Goal: Navigation & Orientation: Find specific page/section

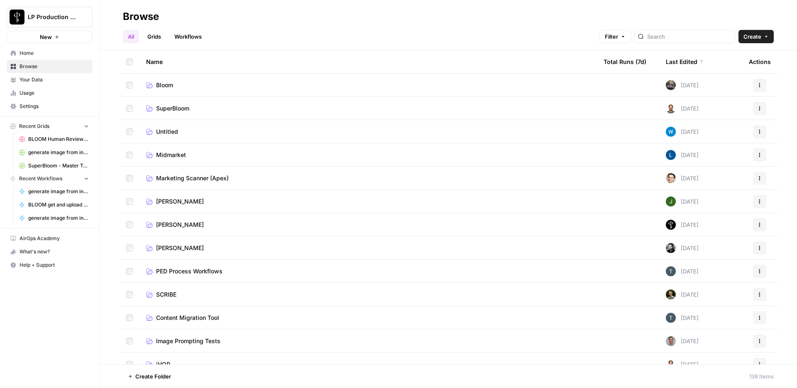
click at [486, 18] on h2 "Browse" at bounding box center [448, 16] width 651 height 13
click at [399, 19] on h2 "Browse" at bounding box center [448, 16] width 651 height 13
click at [170, 106] on span "SuperBloom" at bounding box center [172, 108] width 33 height 8
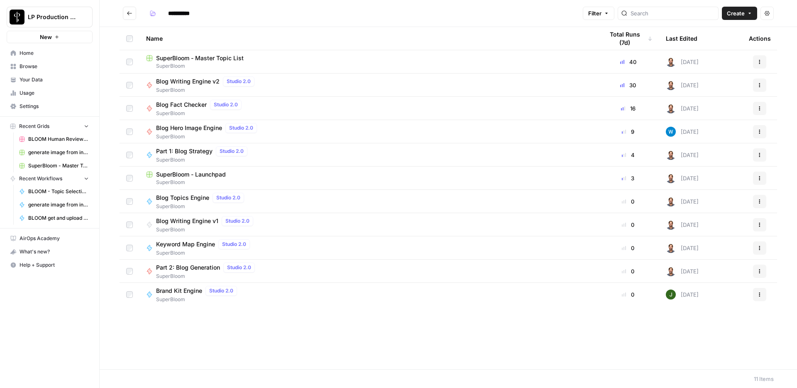
click at [199, 266] on span "Part 2: Blog Generation" at bounding box center [188, 267] width 64 height 8
click at [125, 15] on button "Go back" at bounding box center [129, 13] width 13 height 13
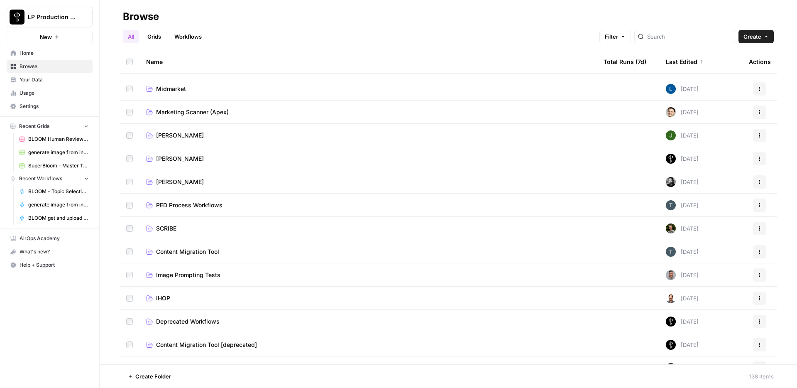
scroll to position [73, 0]
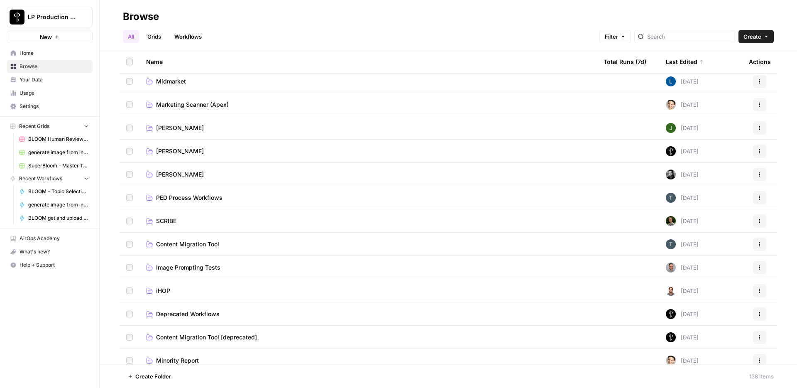
click at [212, 196] on span "PED Process Workflows" at bounding box center [189, 197] width 66 height 8
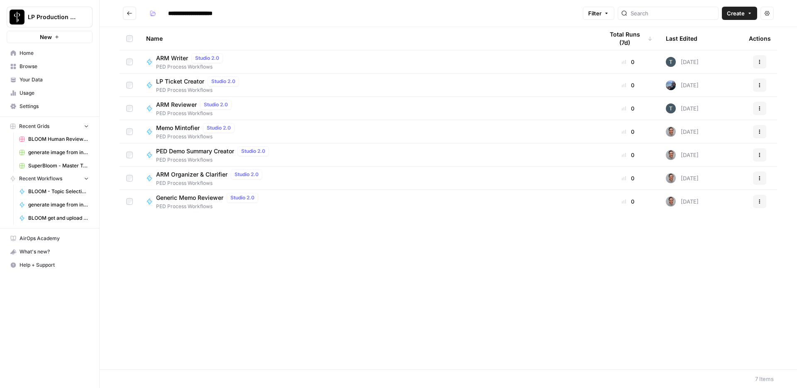
click at [193, 156] on span "PED Process Workflows" at bounding box center [214, 159] width 116 height 7
click at [201, 201] on span "Generic Memo Reviewer" at bounding box center [189, 197] width 67 height 8
click at [173, 60] on span "ARM Writer" at bounding box center [172, 58] width 32 height 8
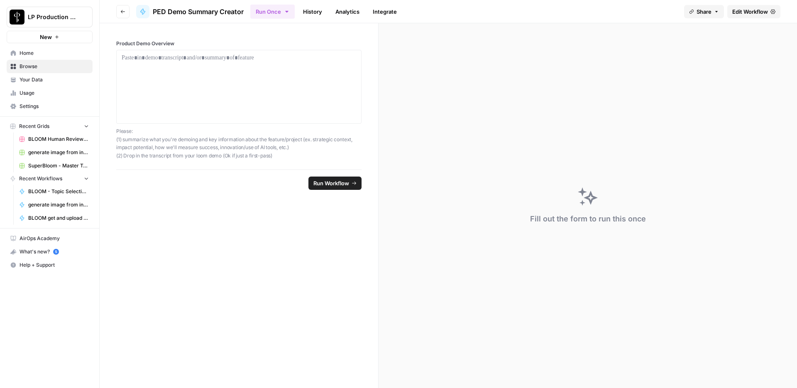
click at [769, 12] on link "Edit Workflow" at bounding box center [753, 11] width 53 height 13
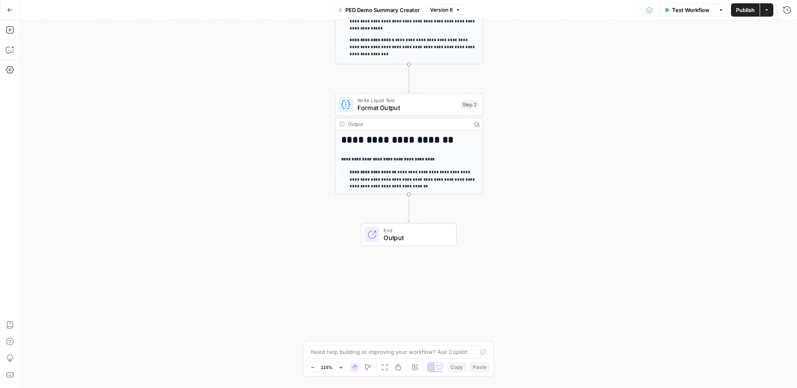
click at [626, 169] on div "**********" at bounding box center [408, 204] width 777 height 368
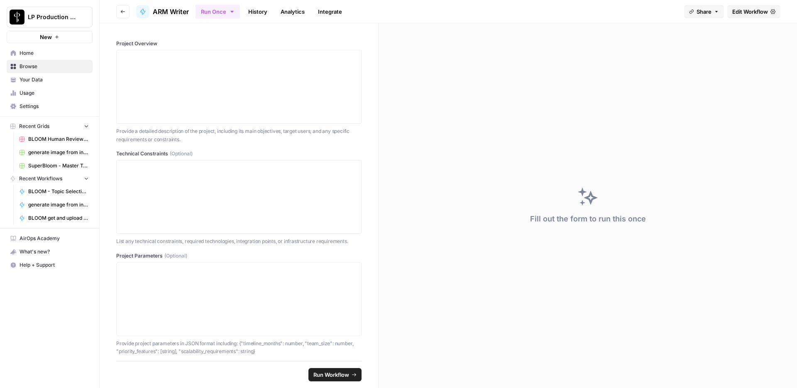
click at [233, 12] on icon "button" at bounding box center [231, 12] width 3 height 2
click at [387, 5] on div "Run Once History Analytics Integrate" at bounding box center [437, 11] width 482 height 16
click at [716, 11] on icon "button" at bounding box center [716, 11] width 2 height 1
click at [628, 11] on div "Run Once History Analytics Integrate" at bounding box center [437, 11] width 482 height 16
click at [764, 13] on span "Edit Workflow" at bounding box center [750, 11] width 36 height 8
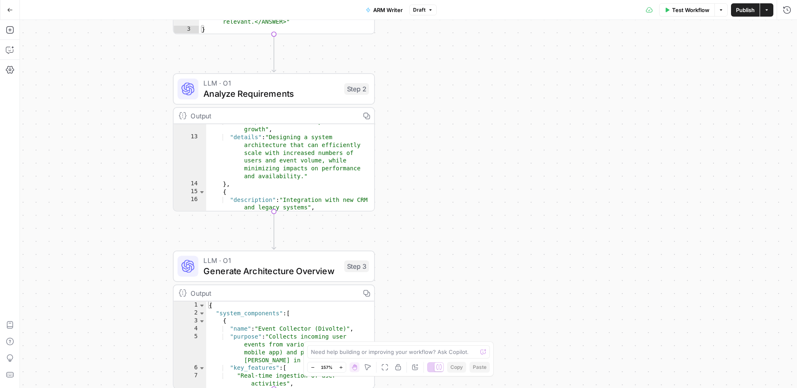
scroll to position [115, 0]
